Goal: Task Accomplishment & Management: Use online tool/utility

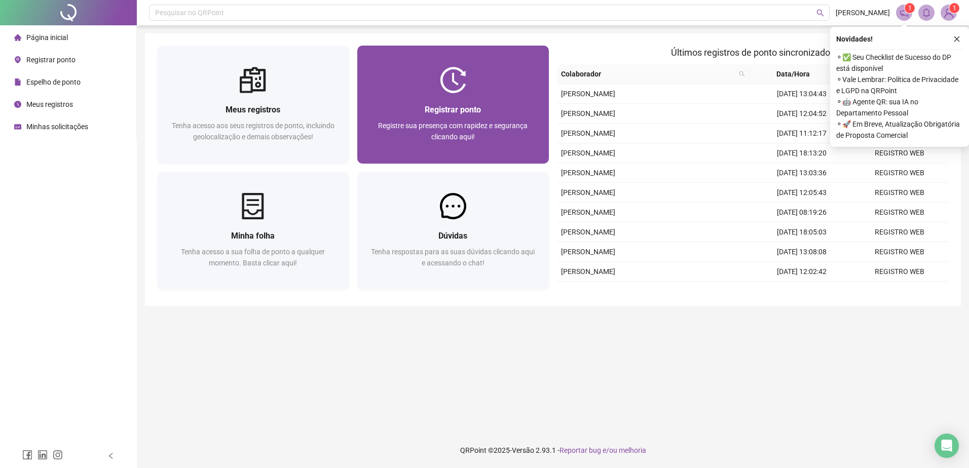
click at [411, 122] on span "Registre sua presença com rapidez e segurança clicando aqui!" at bounding box center [452, 131] width 149 height 19
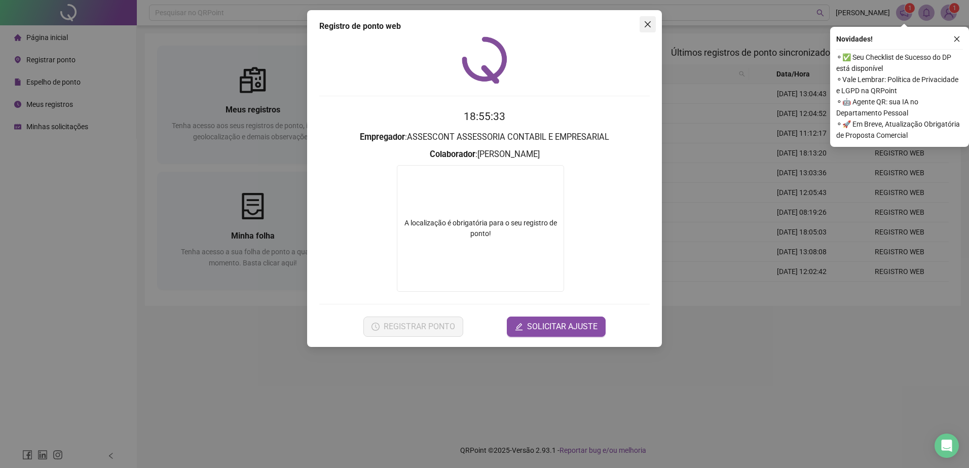
click at [643, 26] on span "Close" at bounding box center [647, 24] width 16 height 8
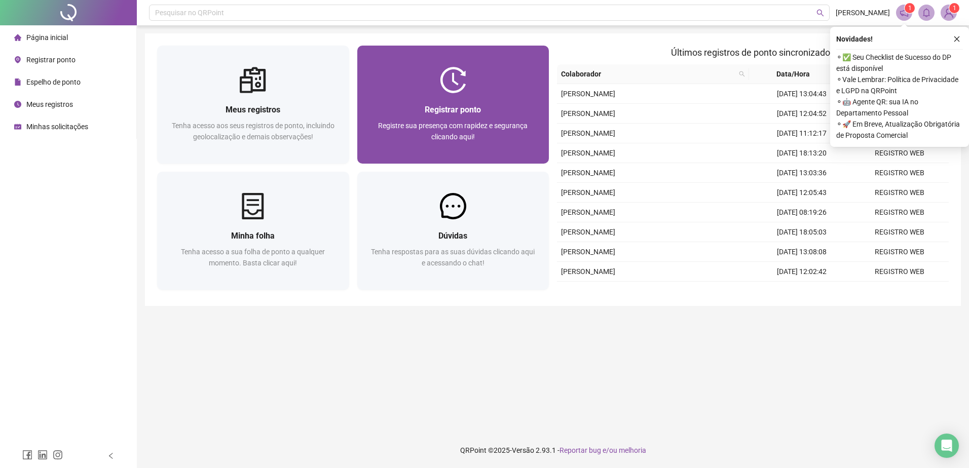
click at [431, 93] on div at bounding box center [453, 80] width 192 height 26
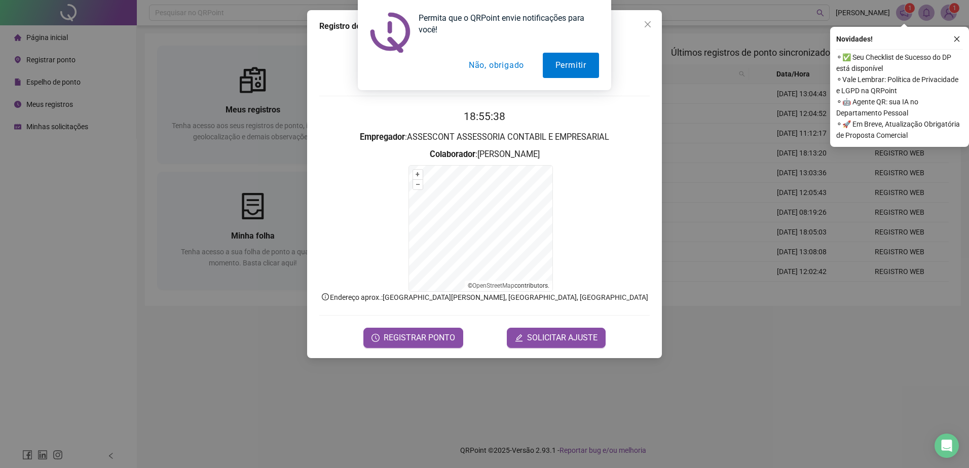
click at [484, 62] on button "Não, obrigado" at bounding box center [496, 65] width 81 height 25
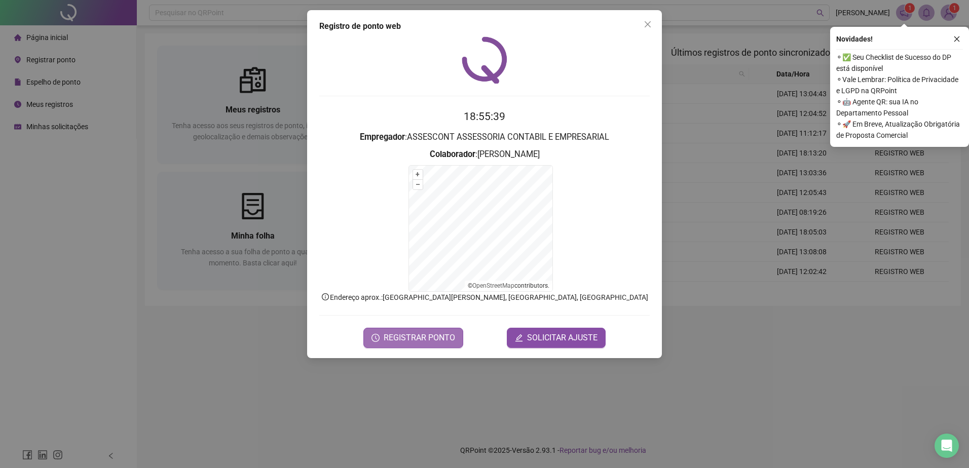
click at [384, 346] on button "REGISTRAR PONTO" at bounding box center [413, 338] width 100 height 20
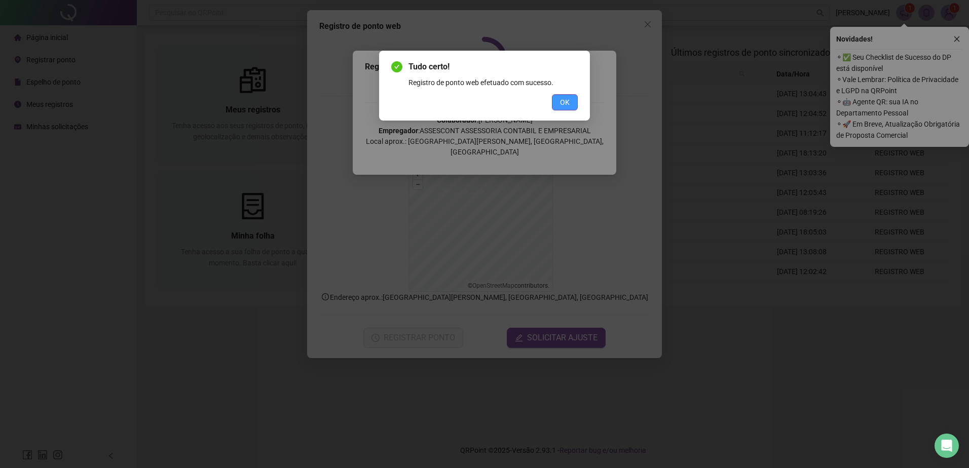
click at [558, 103] on button "OK" at bounding box center [565, 102] width 26 height 16
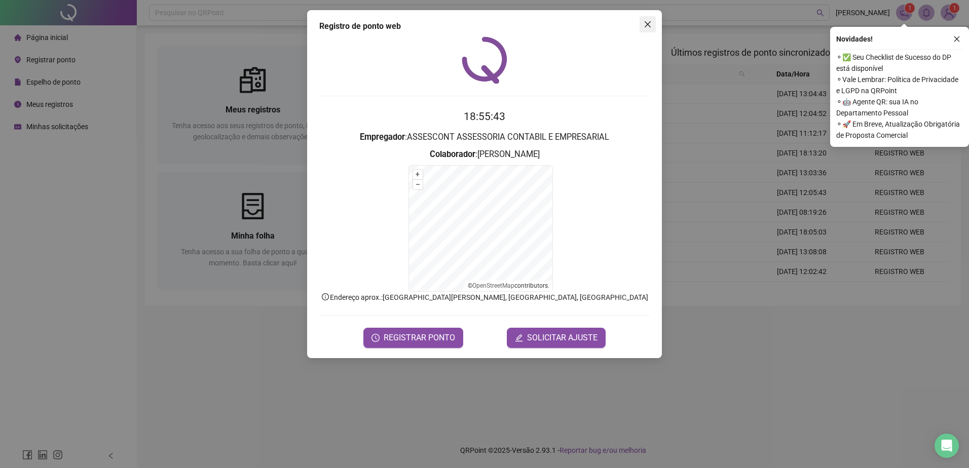
click at [649, 22] on icon "close" at bounding box center [647, 24] width 8 height 8
